Goal: Task Accomplishment & Management: Manage account settings

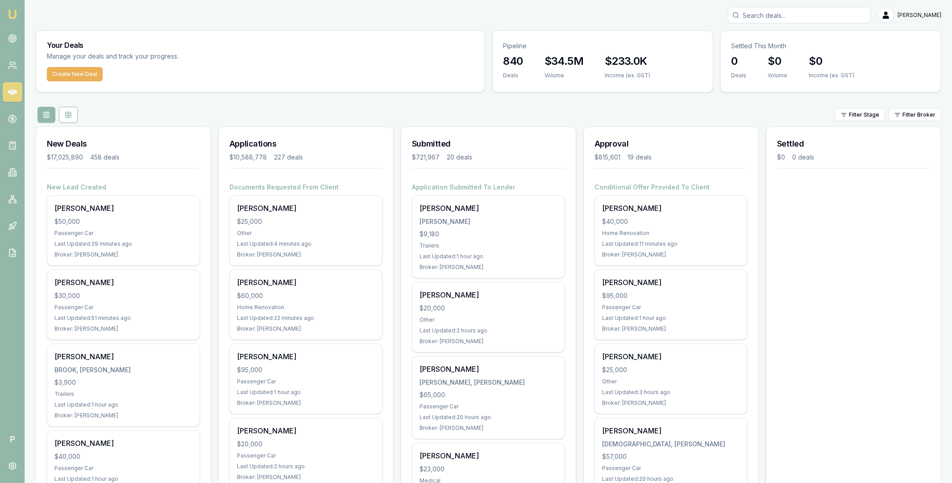
click at [765, 17] on input "Search deals" at bounding box center [799, 15] width 143 height 16
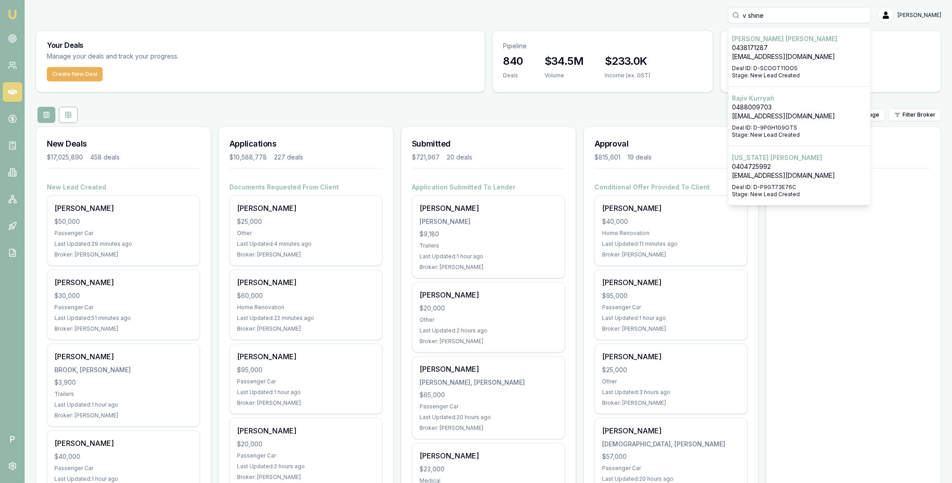
scroll to position [267, 0]
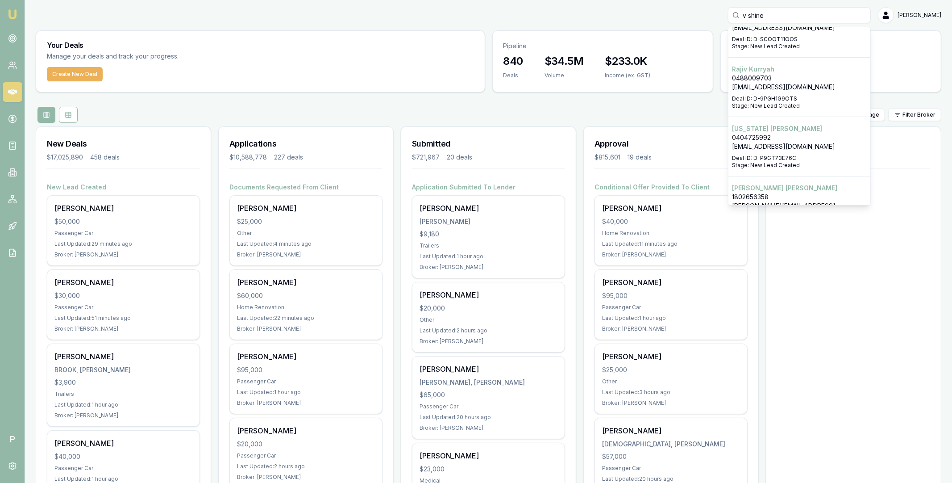
type input "v shine"
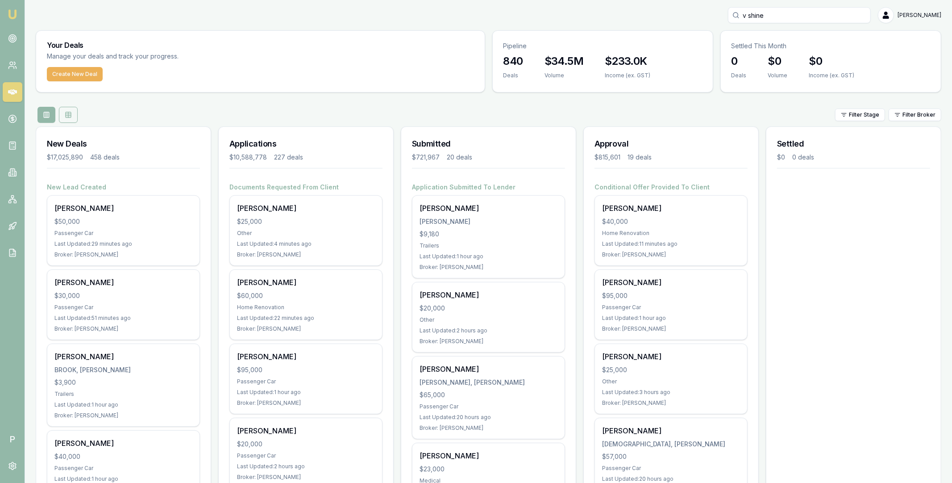
click at [69, 117] on icon at bounding box center [68, 114] width 7 height 7
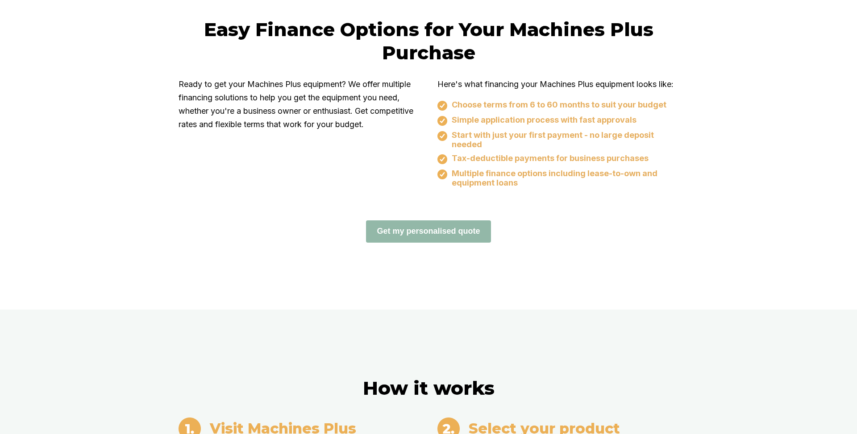
scroll to position [587, 0]
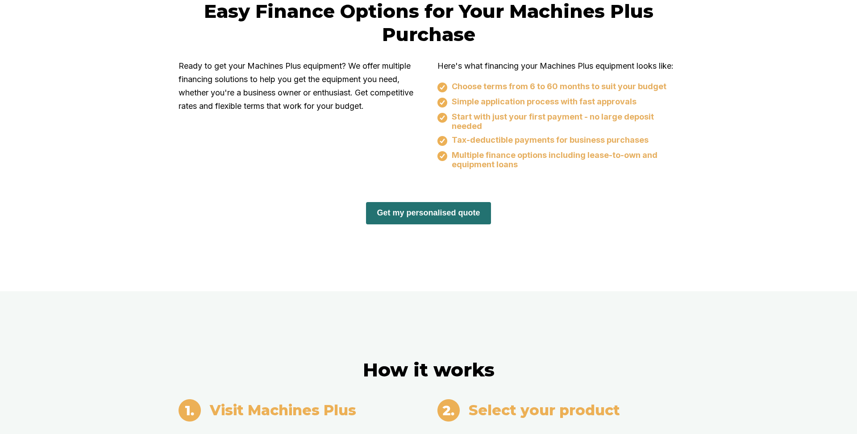
click at [449, 225] on button "Get my personalised quote" at bounding box center [428, 213] width 125 height 22
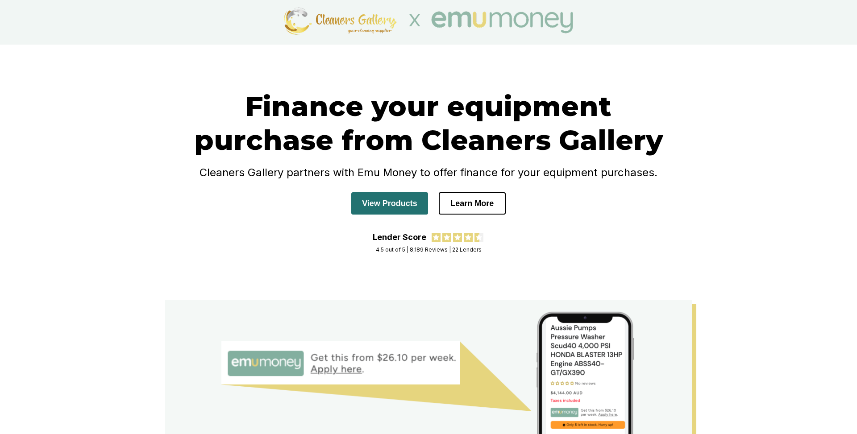
click at [390, 203] on button "View Products" at bounding box center [389, 203] width 77 height 22
click at [486, 206] on button "Learn More" at bounding box center [472, 203] width 67 height 22
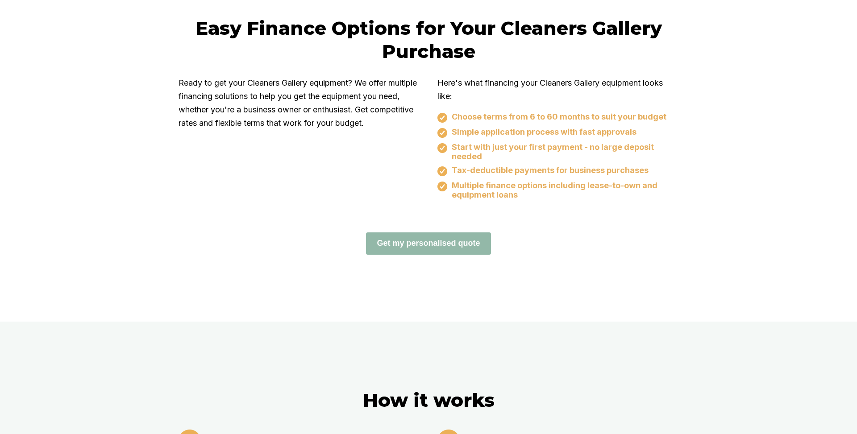
scroll to position [598, 0]
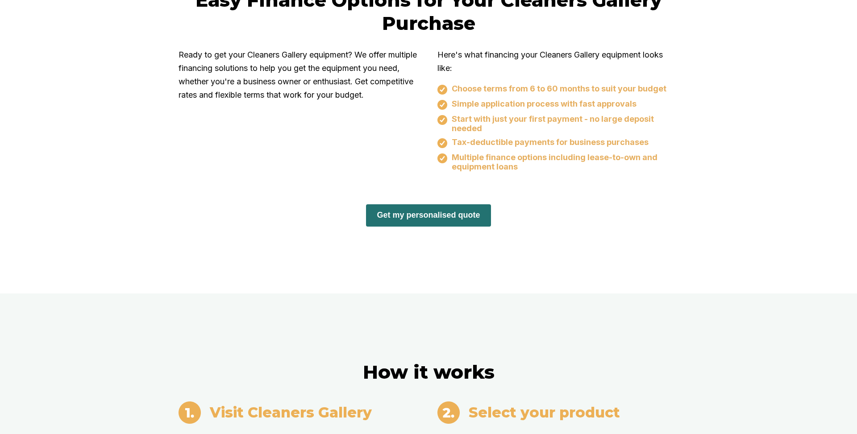
click at [430, 215] on button "Get my personalised quote" at bounding box center [428, 215] width 125 height 22
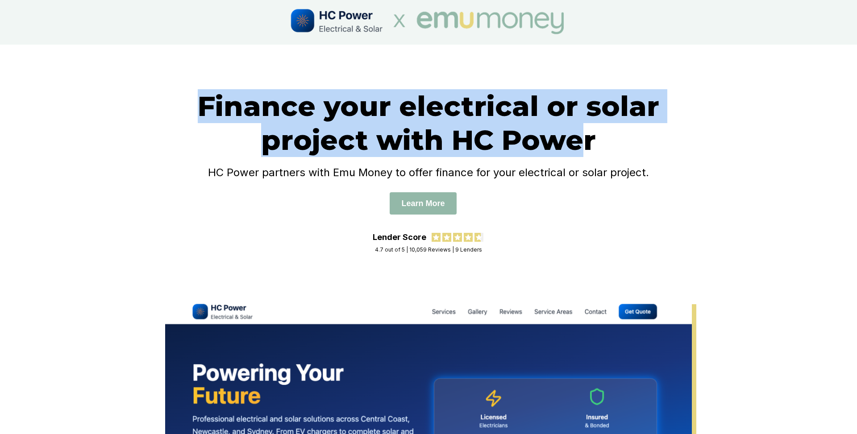
drag, startPoint x: 205, startPoint y: 107, endPoint x: 587, endPoint y: 136, distance: 383.2
click at [587, 136] on h1 "Finance your electrical or solar project with HC Power" at bounding box center [429, 123] width 500 height 68
click at [593, 142] on h1 "Finance your electrical or solar project with HC Power" at bounding box center [429, 123] width 500 height 68
copy h1 "Finance your electrical or solar project with HC Power"
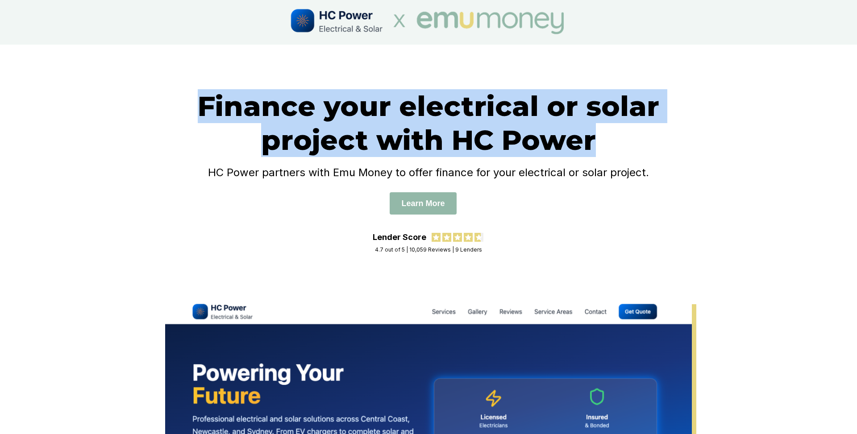
click at [369, 176] on h4 "HC Power partners with Emu Money to offer finance for your electrical or solar …" at bounding box center [429, 172] width 500 height 13
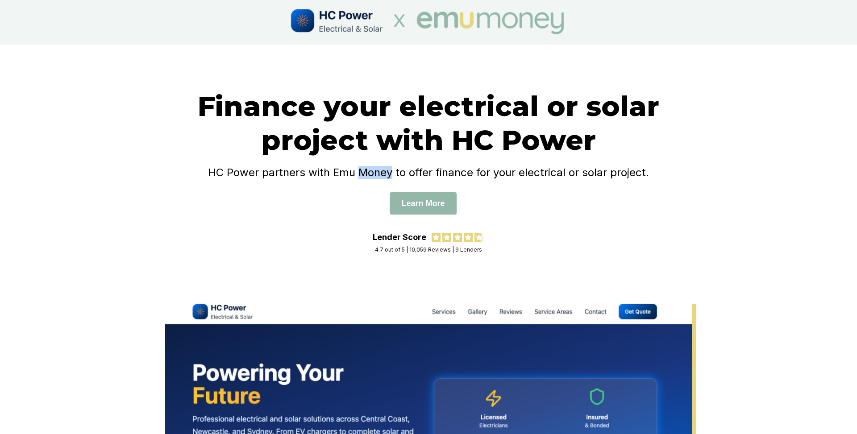
click at [369, 176] on h4 "HC Power partners with Emu Money to offer finance for your electrical or solar …" at bounding box center [429, 172] width 500 height 13
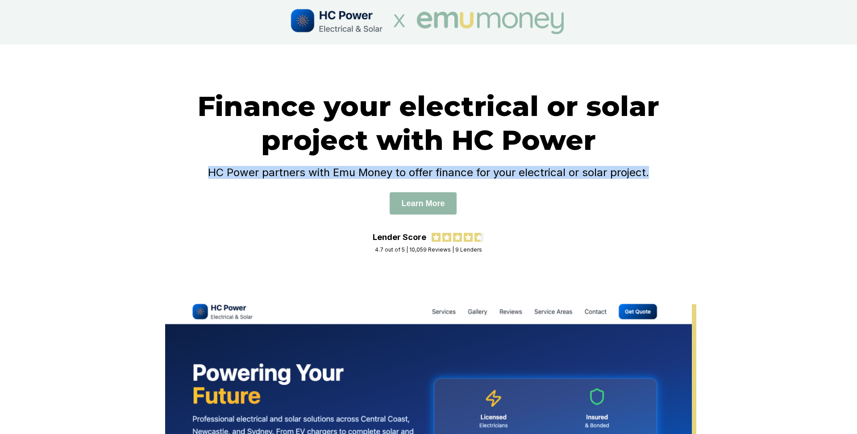
click at [369, 176] on h4 "HC Power partners with Emu Money to offer finance for your electrical or solar …" at bounding box center [429, 172] width 500 height 13
copy h4 "HC Power partners with Emu Money to offer finance for your electrical or solar …"
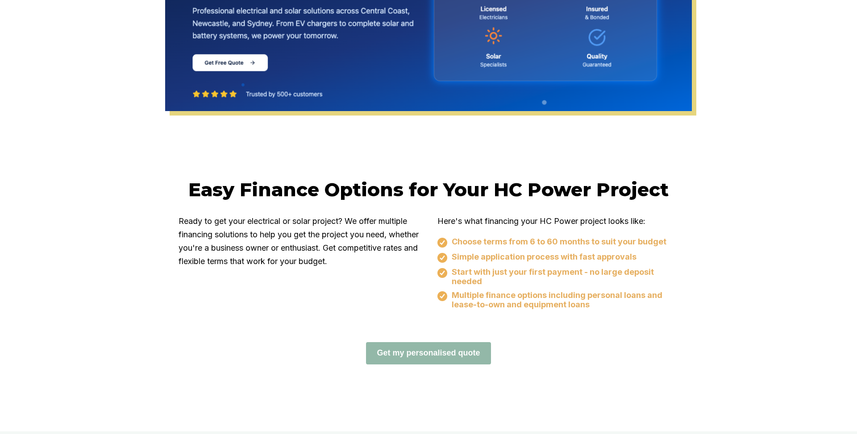
scroll to position [486, 0]
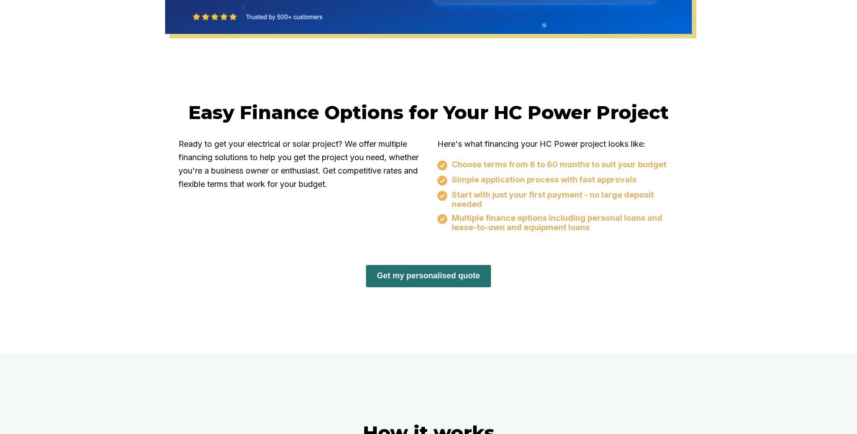
click at [443, 279] on button "Get my personalised quote" at bounding box center [428, 276] width 125 height 22
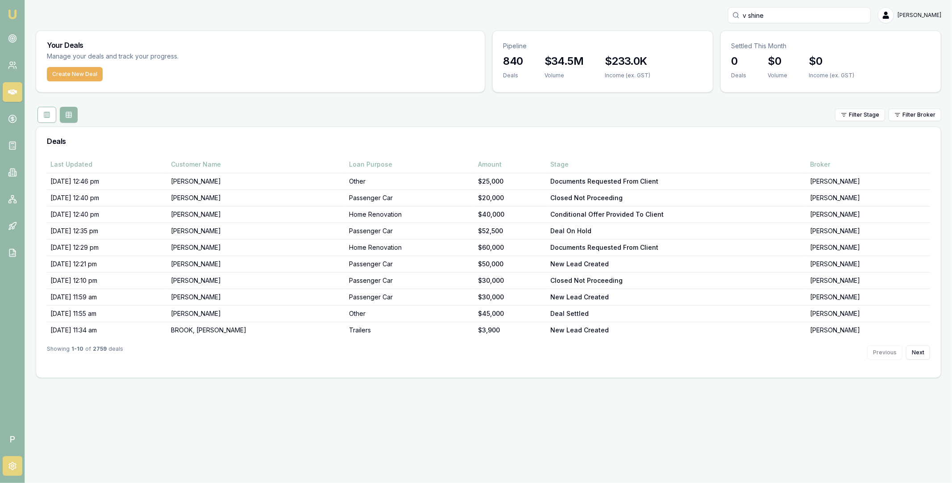
click at [15, 466] on icon at bounding box center [12, 466] width 7 height 8
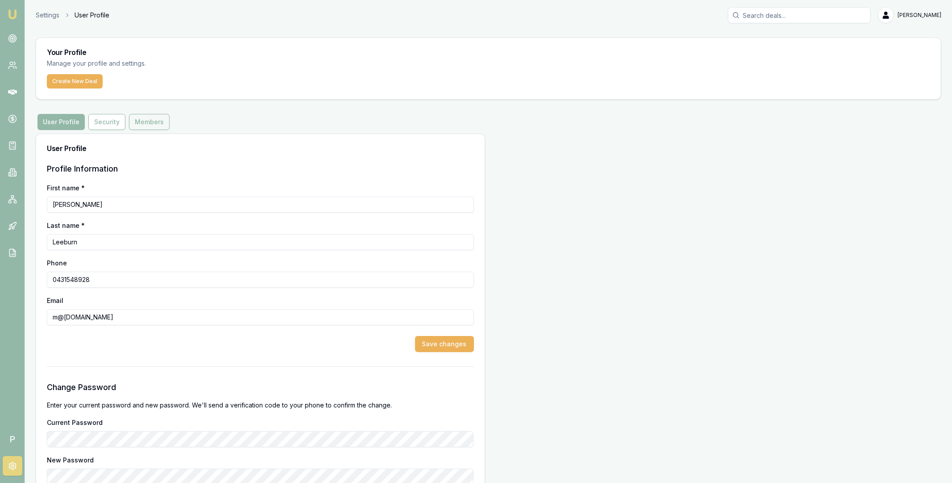
click at [146, 124] on button "Members" at bounding box center [149, 122] width 41 height 16
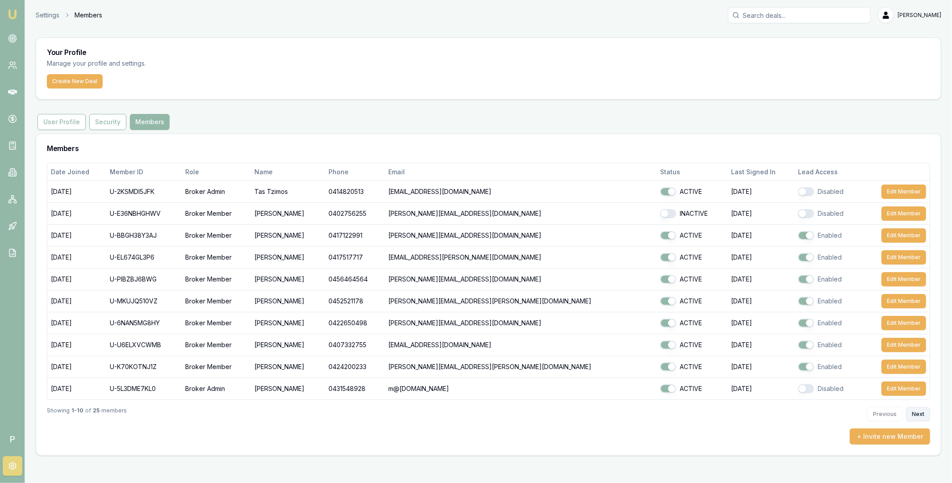
click at [924, 416] on button "Next" at bounding box center [918, 414] width 24 height 14
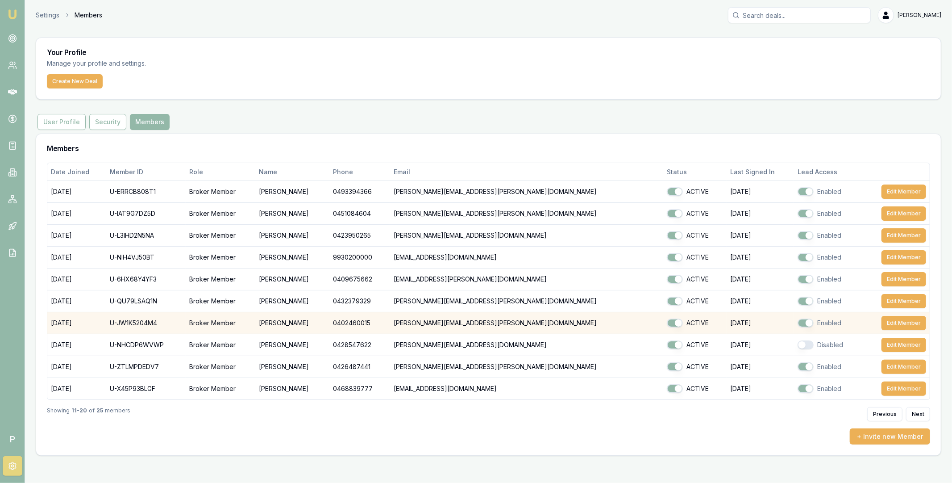
click at [150, 322] on td "U-JW1K5204M4" at bounding box center [145, 323] width 79 height 22
copy td "U-JW1K5204M4"
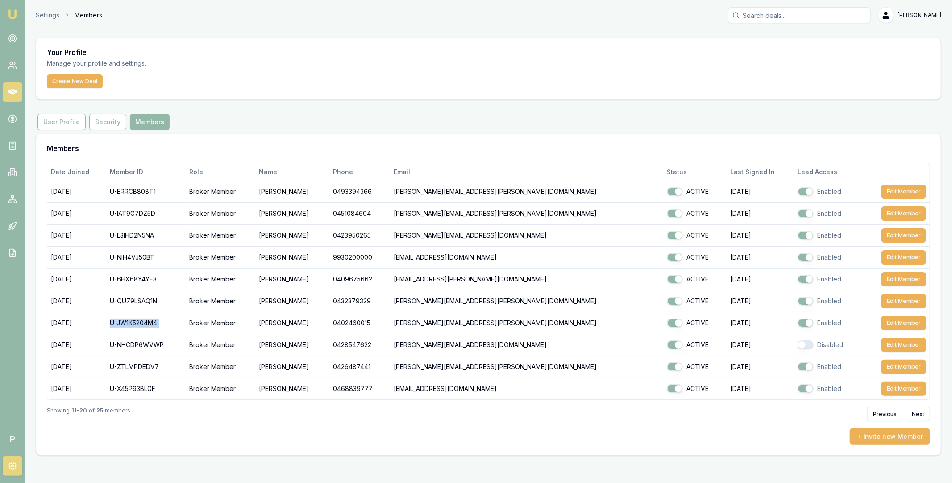
click at [13, 90] on icon at bounding box center [12, 91] width 9 height 5
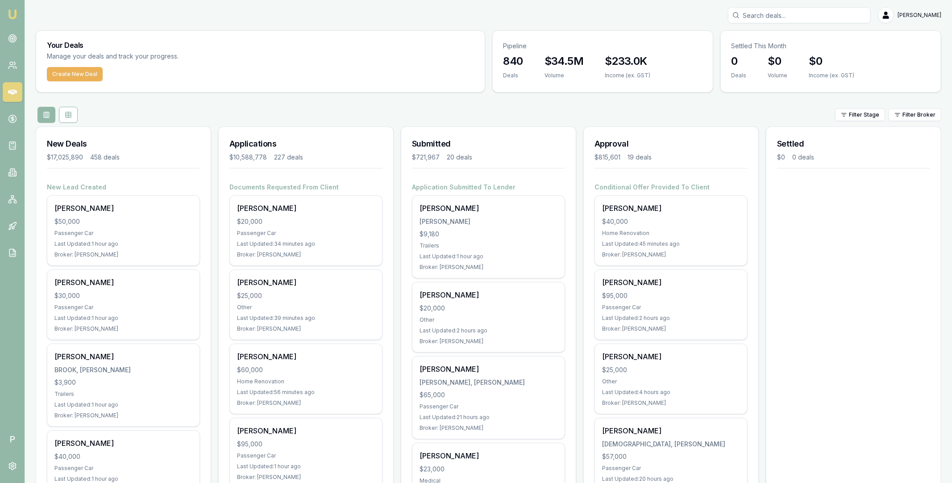
click at [779, 15] on input "Search deals" at bounding box center [799, 15] width 143 height 16
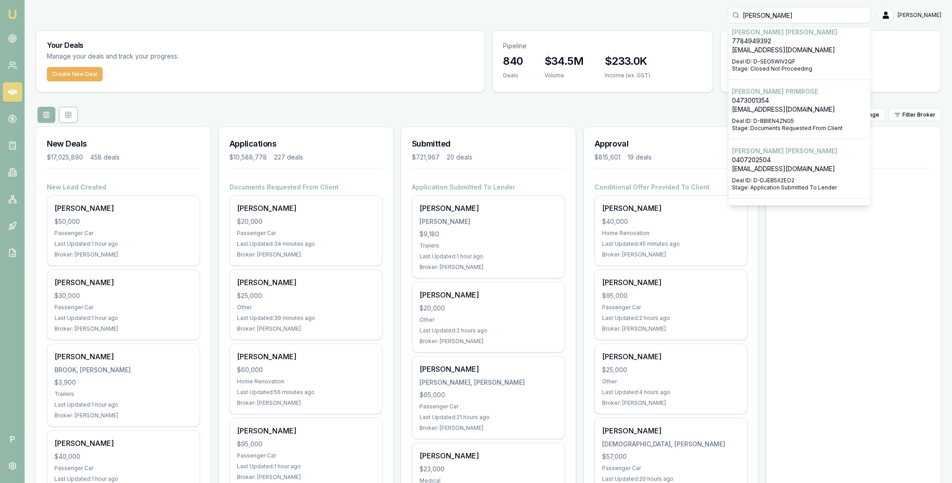
scroll to position [220, 0]
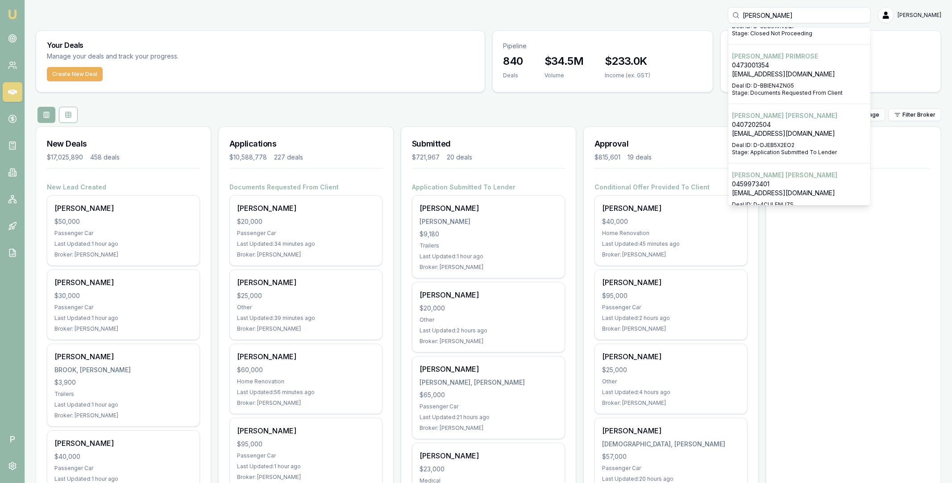
type input "samuel"
click at [783, 119] on p "Samuel Mason" at bounding box center [799, 115] width 135 height 9
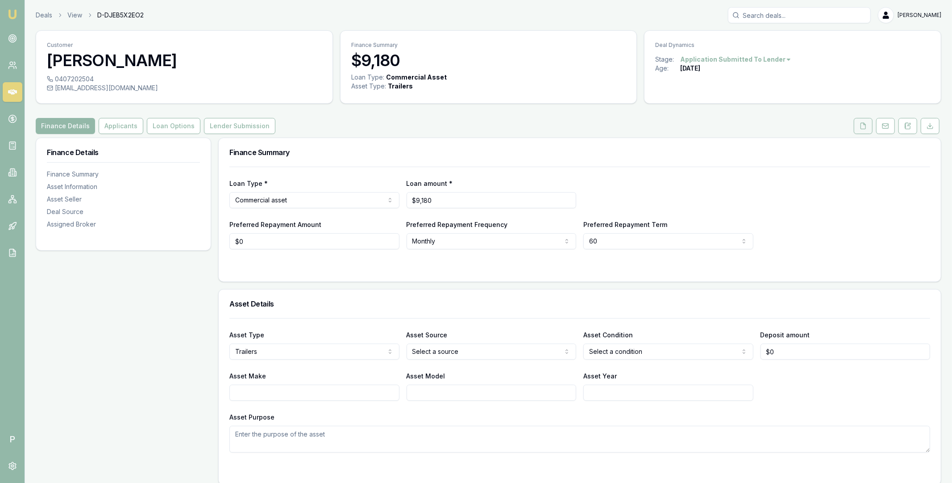
click at [866, 122] on icon at bounding box center [863, 125] width 7 height 7
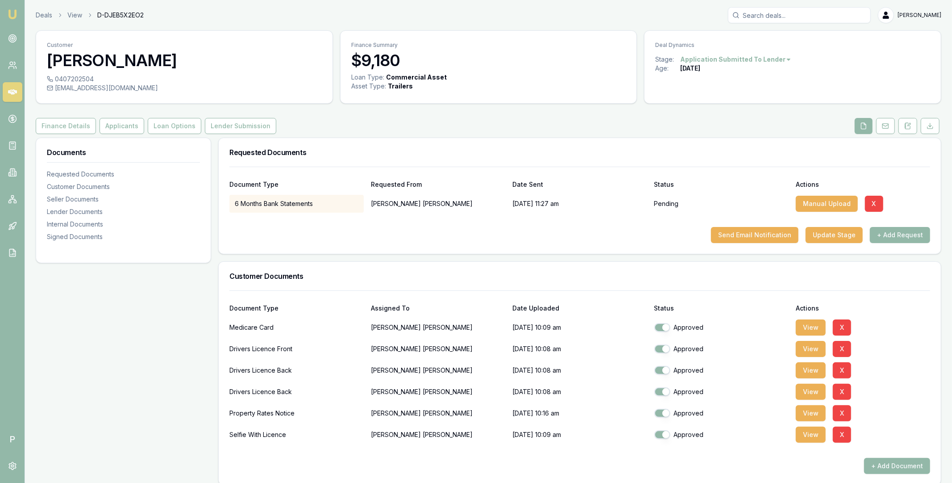
click at [125, 12] on span "D-DJEB5X2EO2" at bounding box center [120, 15] width 46 height 9
copy span "D-DJEB5X2EO2"
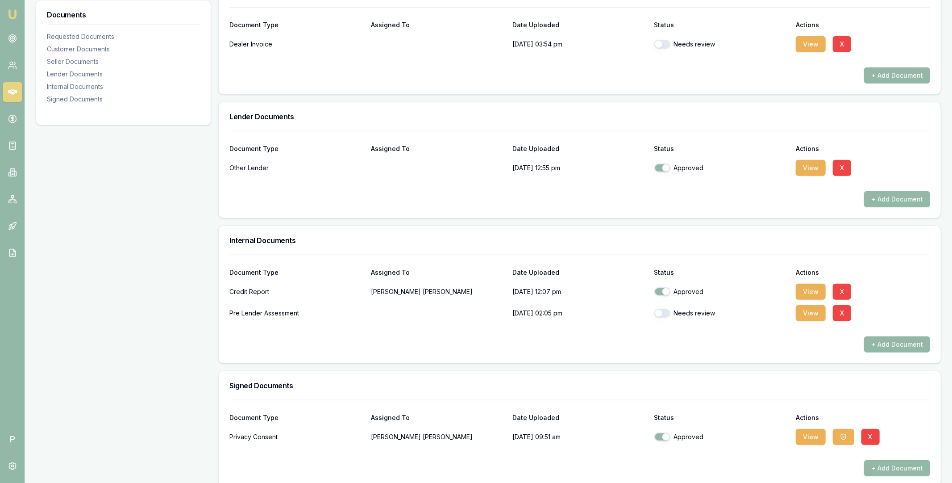
scroll to position [525, 0]
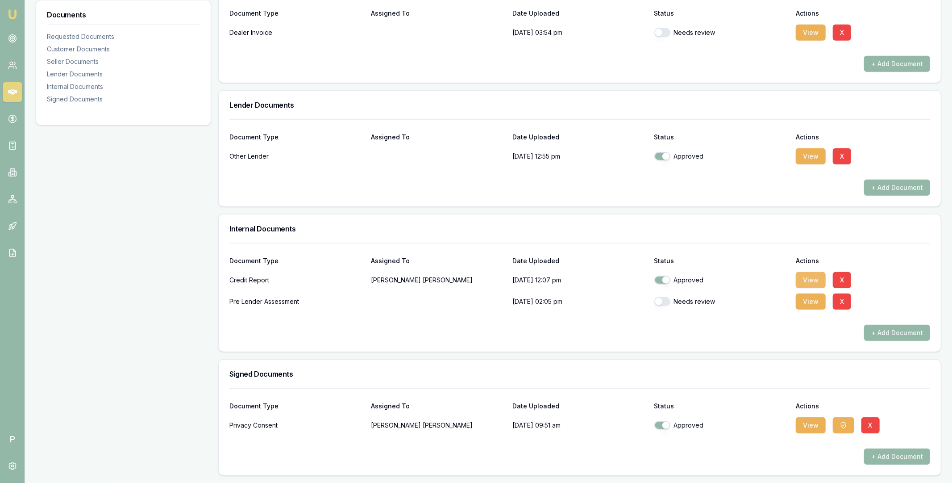
click at [805, 281] on button "View" at bounding box center [811, 280] width 30 height 16
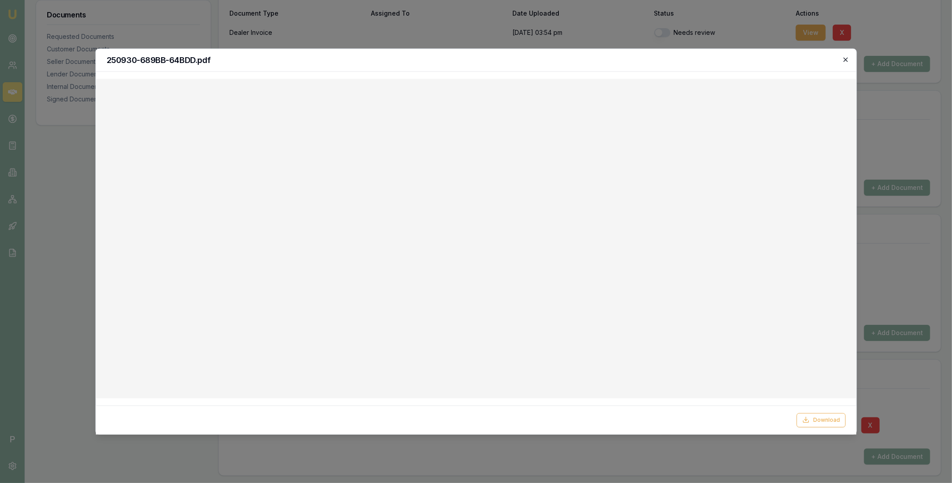
click at [846, 60] on icon "button" at bounding box center [846, 59] width 4 height 4
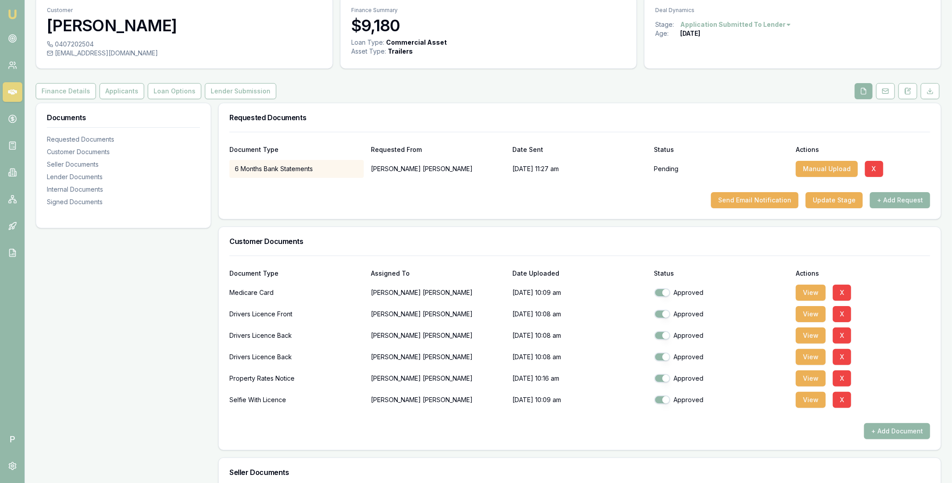
scroll to position [0, 0]
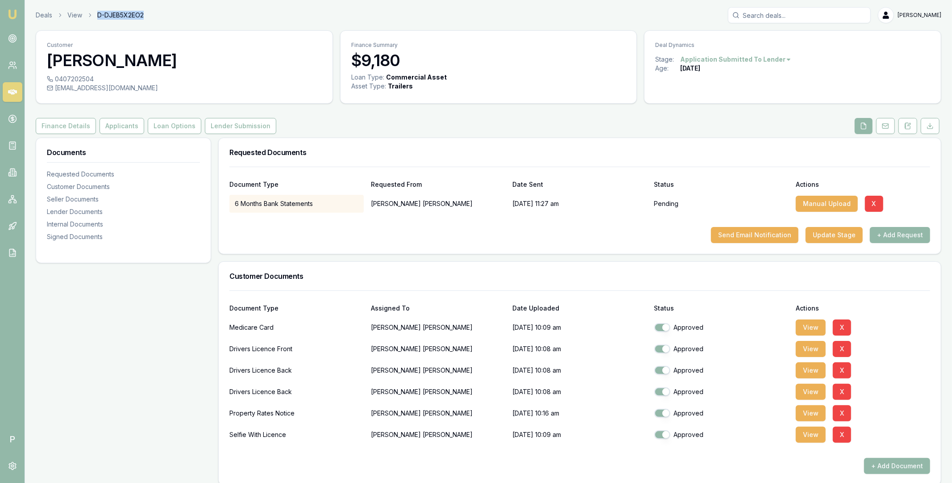
click at [15, 90] on icon at bounding box center [12, 91] width 9 height 5
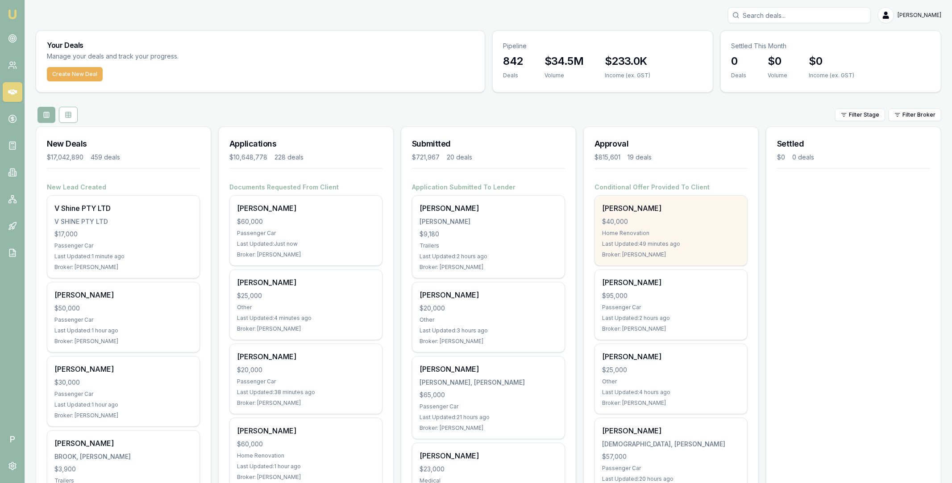
click at [693, 223] on div "$40,000" at bounding box center [671, 221] width 138 height 9
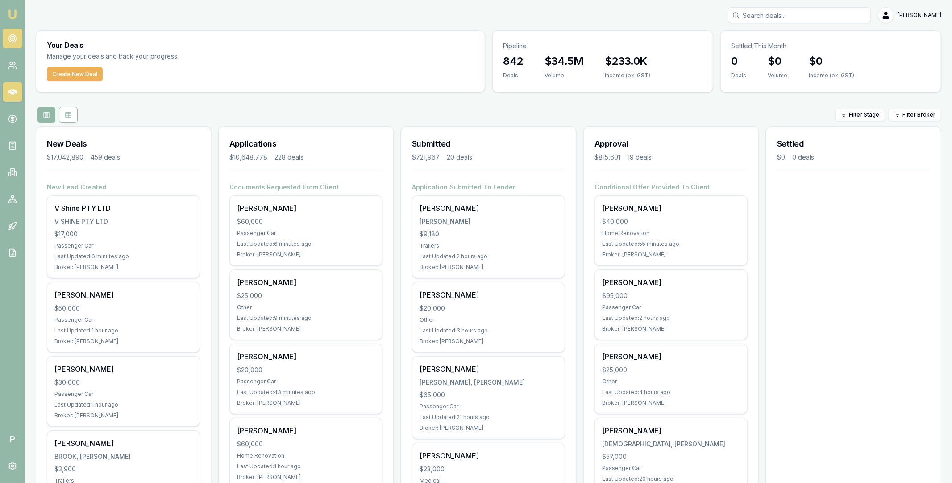
click at [14, 38] on icon at bounding box center [12, 38] width 9 height 9
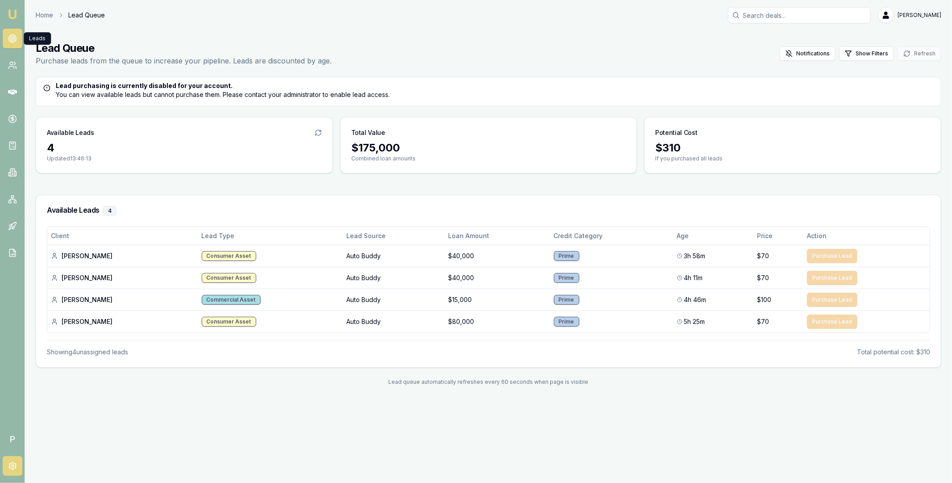
click at [12, 467] on circle at bounding box center [12, 466] width 2 height 2
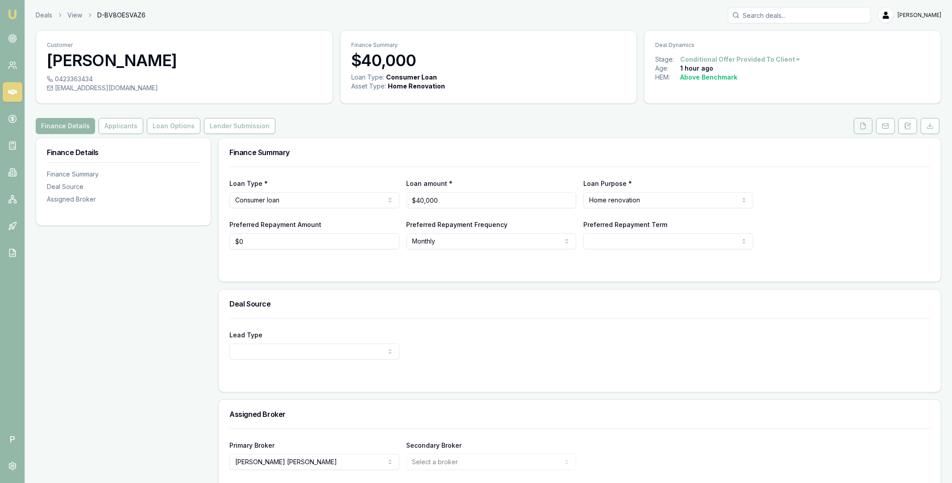
click at [871, 132] on button at bounding box center [863, 126] width 19 height 16
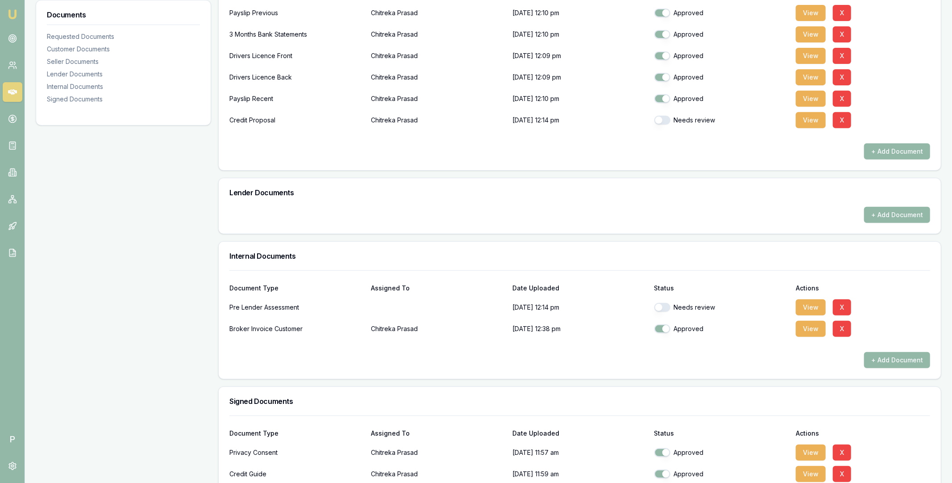
scroll to position [210, 0]
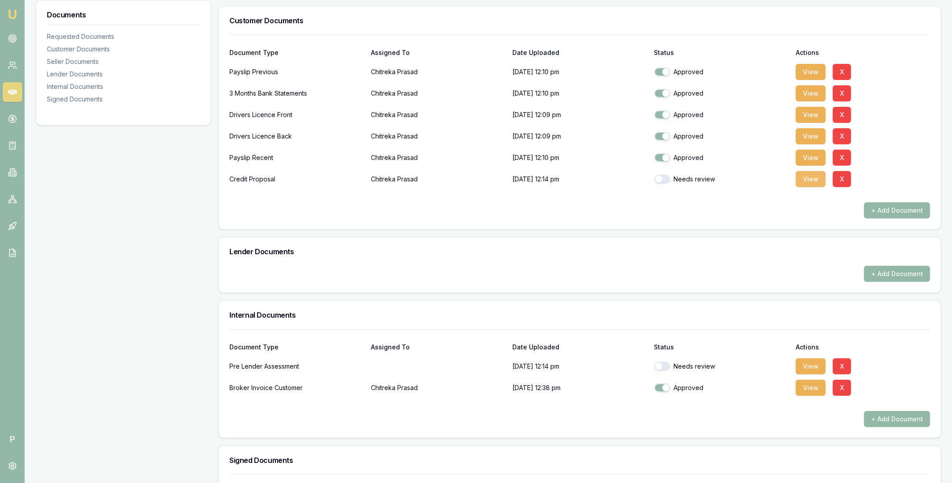
click at [814, 180] on button "View" at bounding box center [811, 179] width 30 height 16
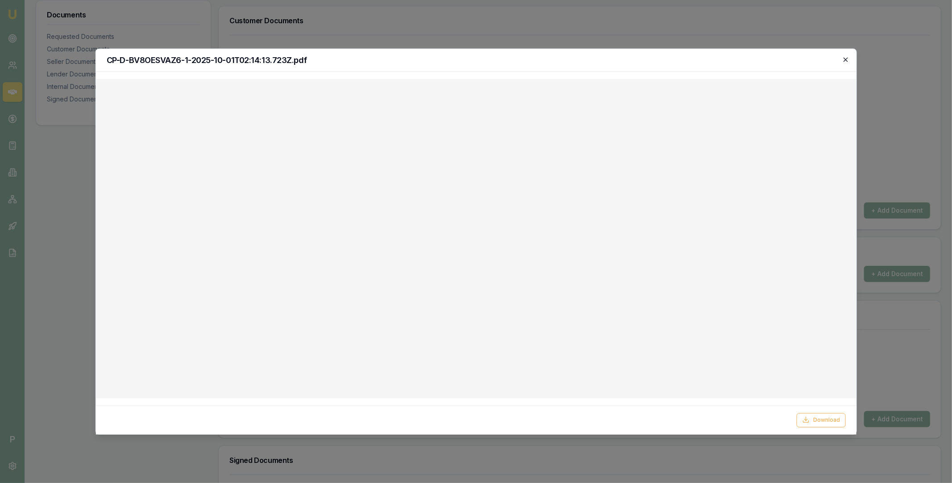
click at [847, 59] on icon "button" at bounding box center [845, 59] width 7 height 7
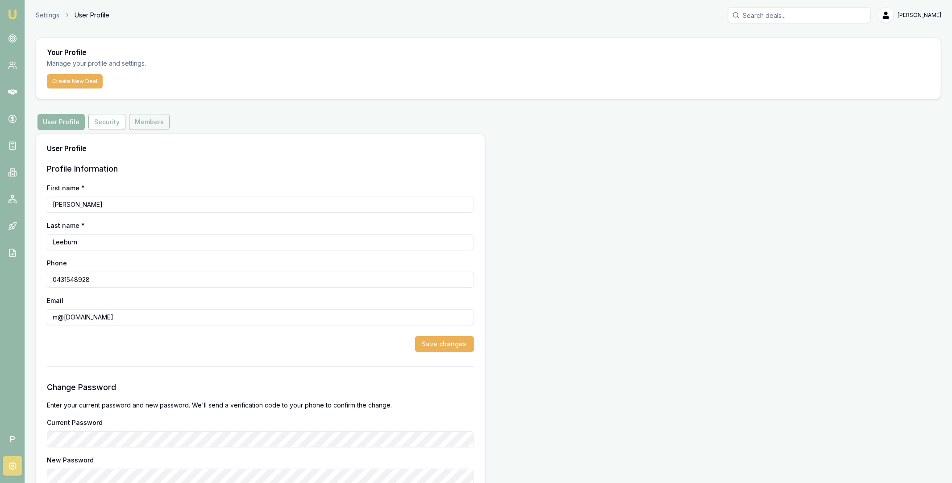
click at [150, 124] on button "Members" at bounding box center [149, 122] width 41 height 16
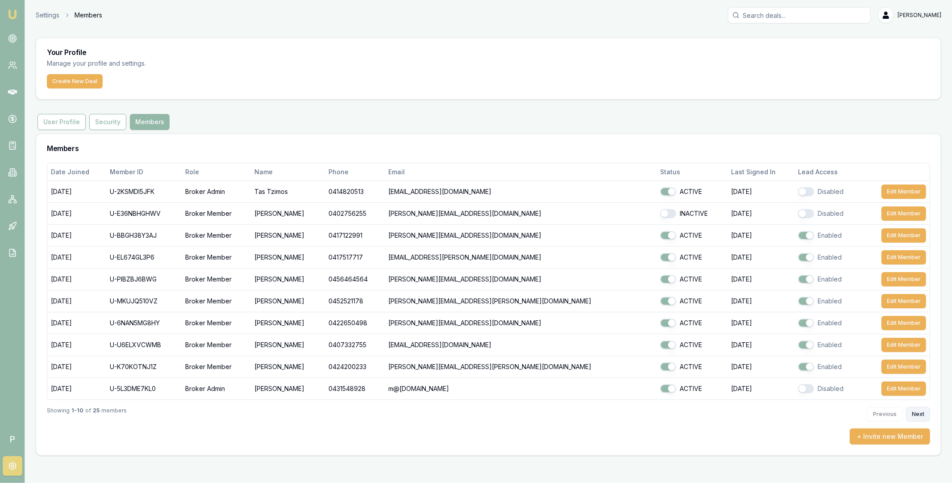
click at [918, 414] on button "Next" at bounding box center [918, 414] width 24 height 14
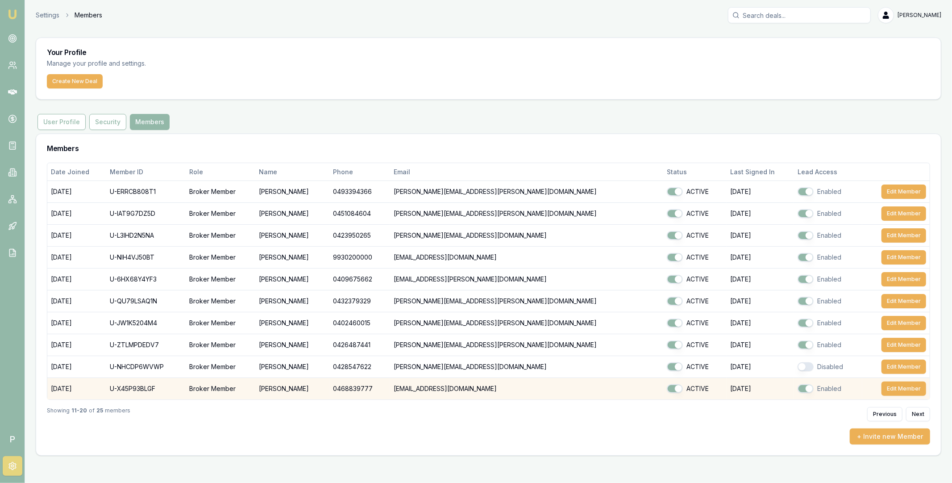
click at [150, 389] on td "U-X45P93BLGF" at bounding box center [145, 389] width 79 height 22
copy td "U-X45P93BLGF"
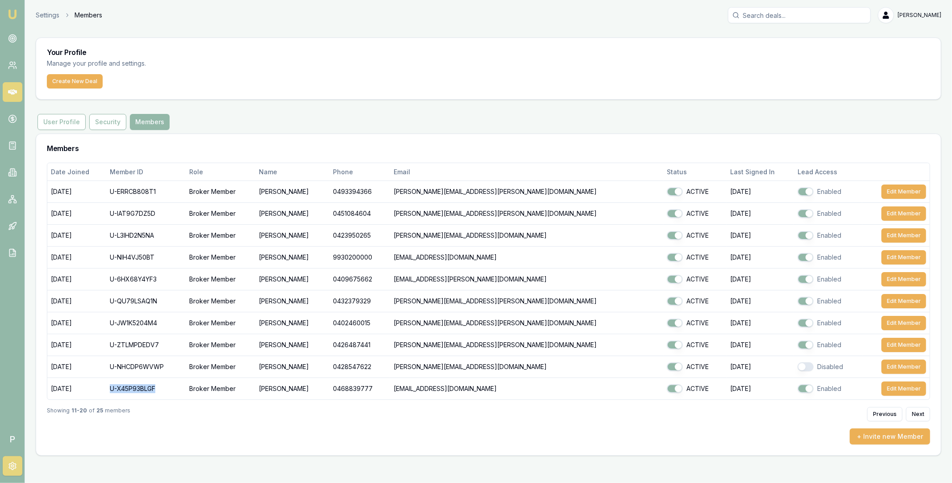
click at [15, 87] on link at bounding box center [13, 92] width 20 height 20
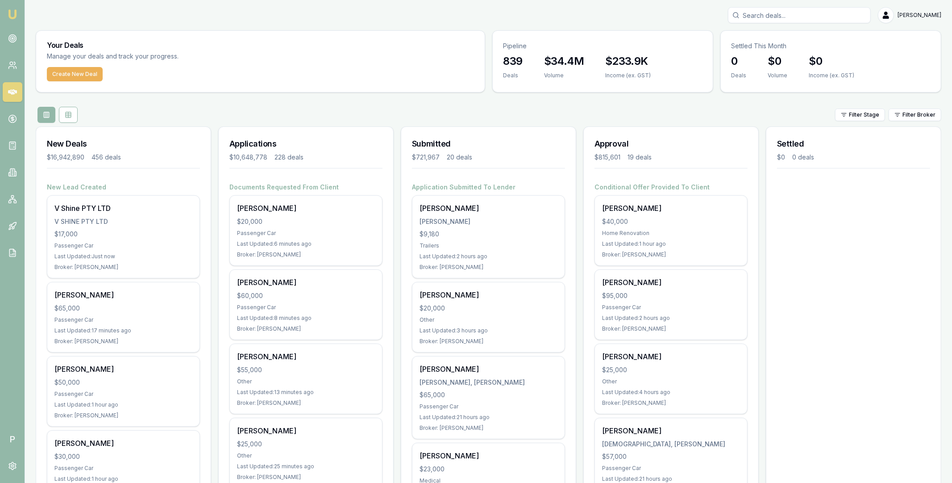
click at [802, 116] on div "Filter Stage Filter Broker" at bounding box center [489, 115] width 906 height 16
click at [829, 111] on div "Filter Stage Filter Broker" at bounding box center [489, 115] width 906 height 16
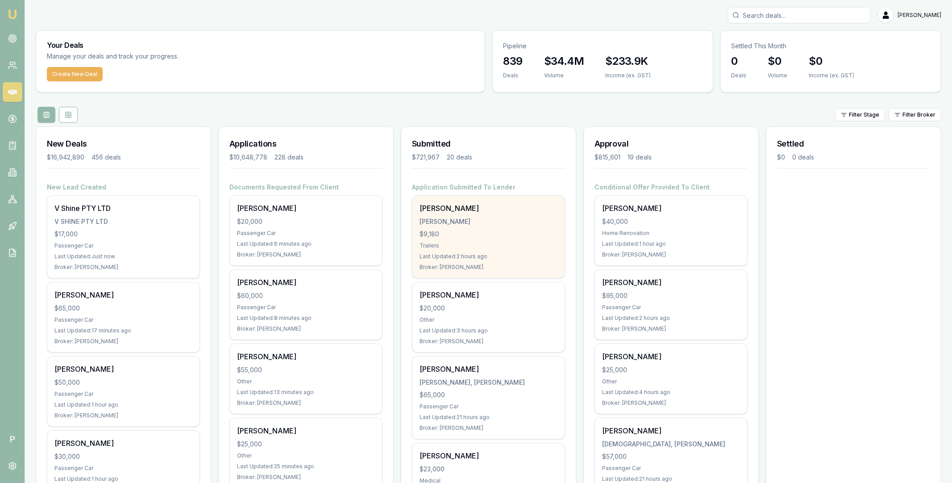
click at [511, 212] on div "[PERSON_NAME]" at bounding box center [489, 208] width 138 height 11
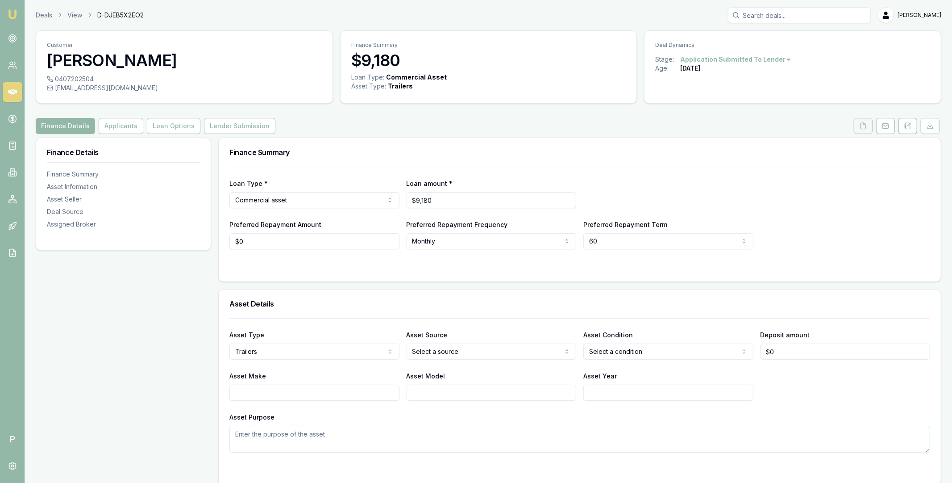
click at [858, 127] on button at bounding box center [863, 126] width 19 height 16
